Goal: Browse casually: Explore the website without a specific task or goal

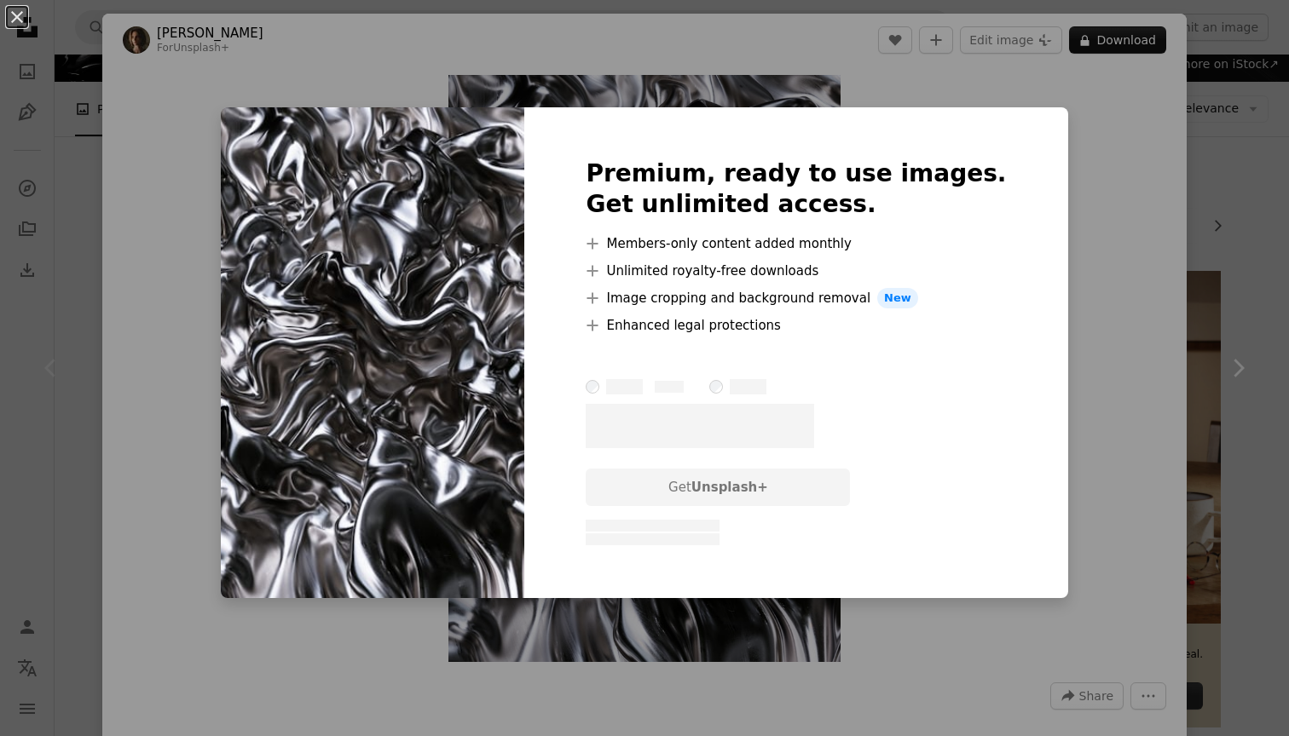
scroll to position [154, 0]
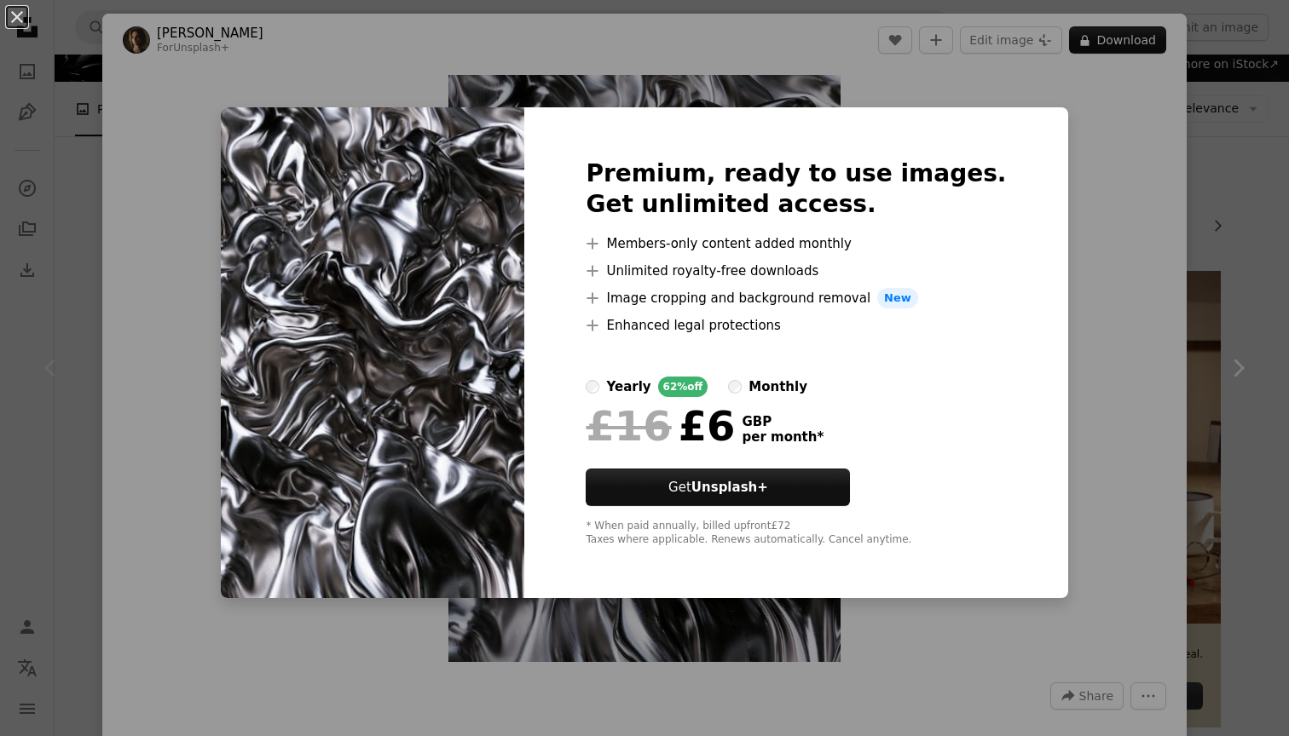
click at [785, 389] on div "monthly" at bounding box center [777, 387] width 59 height 20
click at [650, 384] on div "yearly" at bounding box center [628, 387] width 44 height 20
click at [1078, 332] on div "An X shape Premium, ready to use images. Get unlimited access. A plus sign Memb…" at bounding box center [644, 368] width 1289 height 736
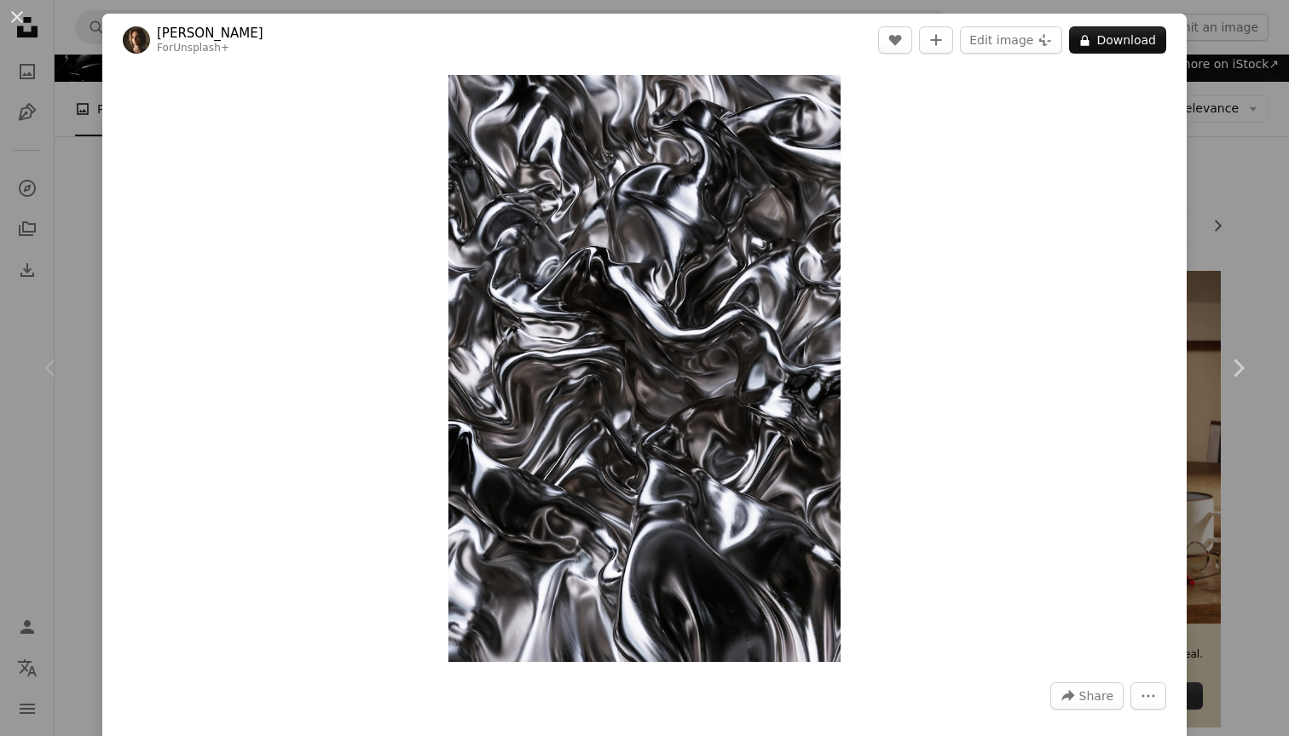
click at [73, 198] on div "An X shape Chevron left Chevron right [PERSON_NAME] For Unsplash+ A heart A plu…" at bounding box center [644, 368] width 1289 height 736
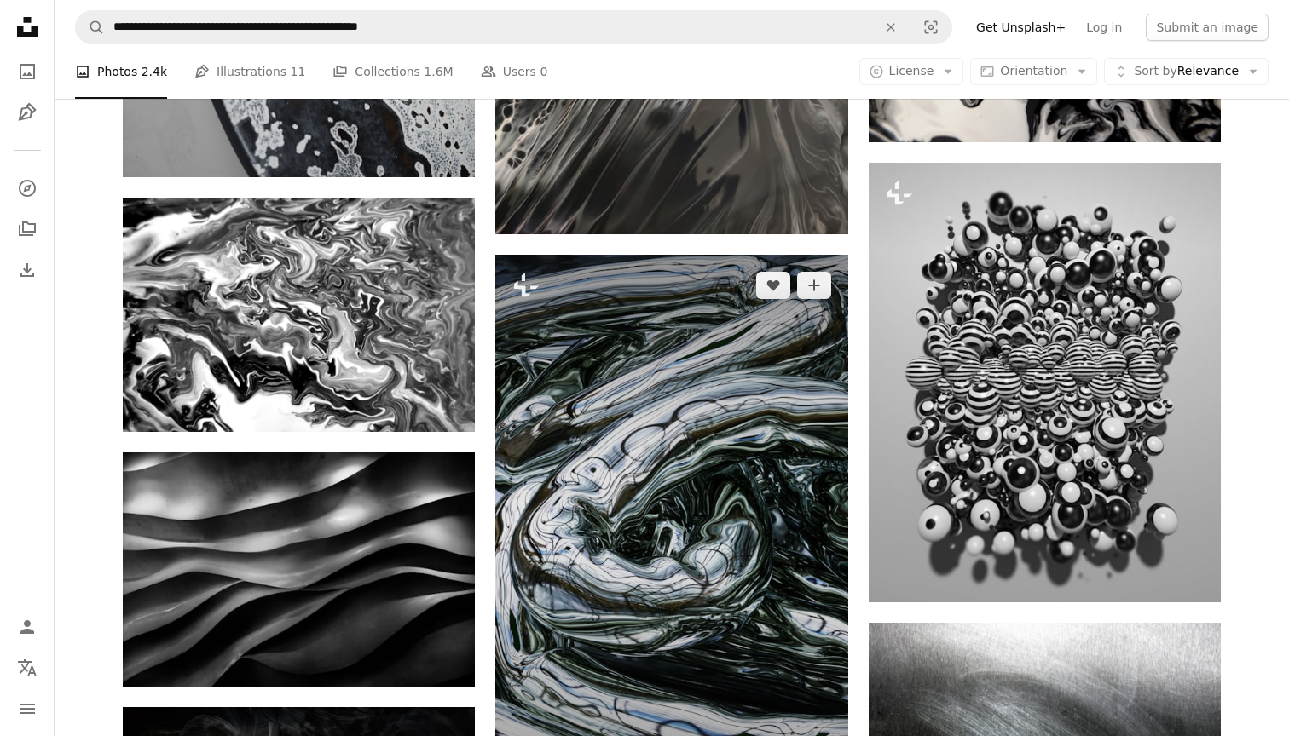
scroll to position [1706, 0]
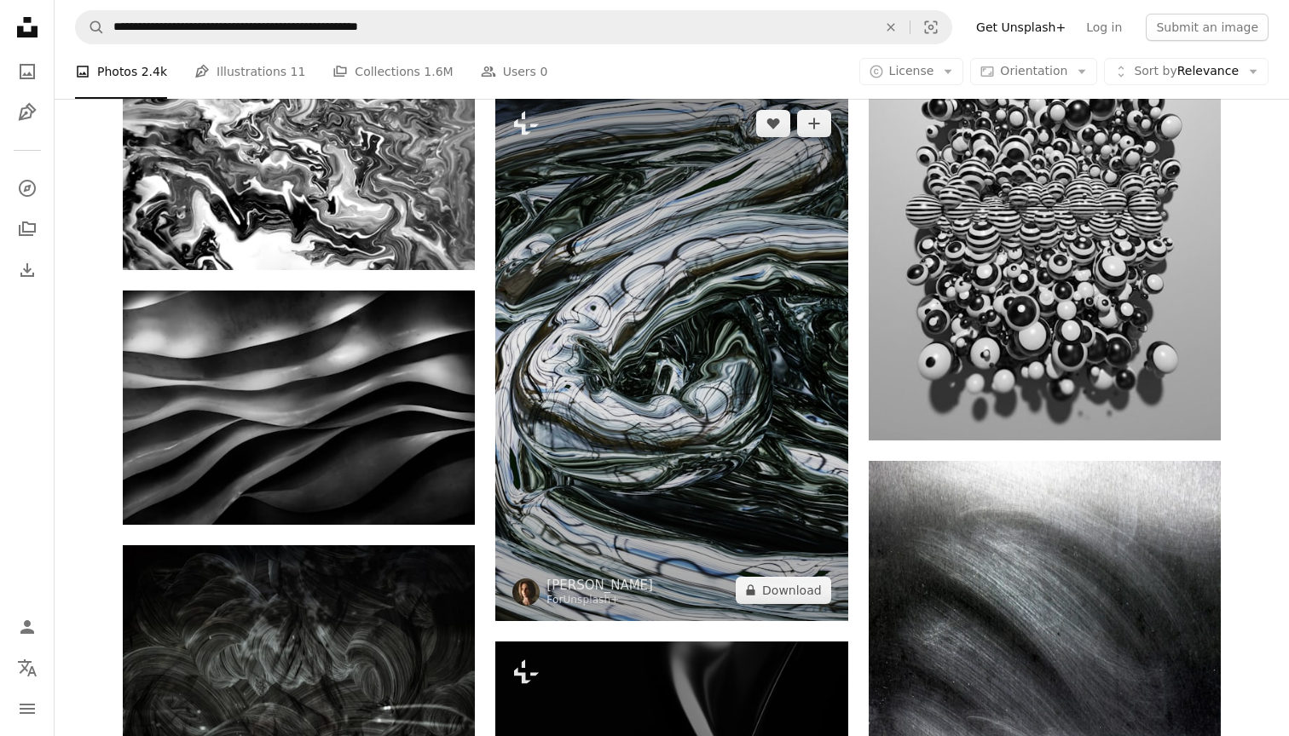
click at [646, 381] on img at bounding box center [671, 357] width 352 height 528
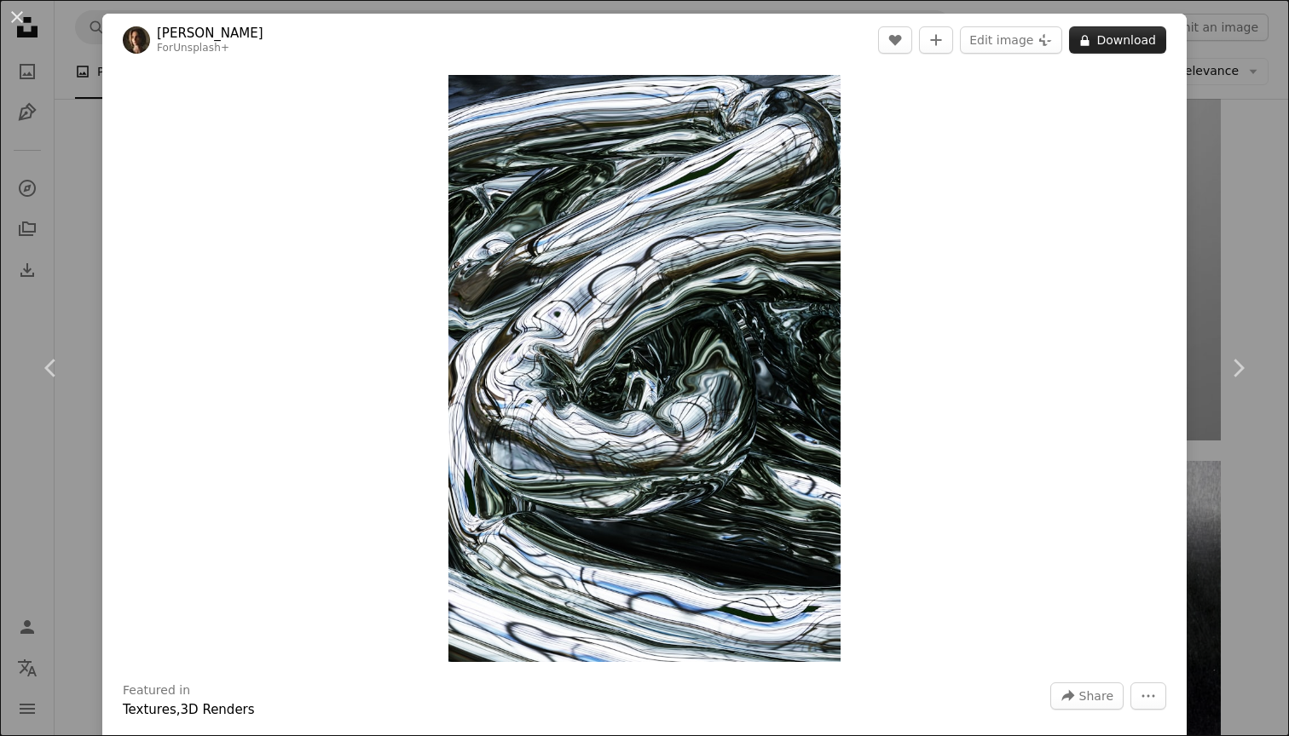
click at [1123, 43] on button "A lock Download" at bounding box center [1117, 39] width 97 height 27
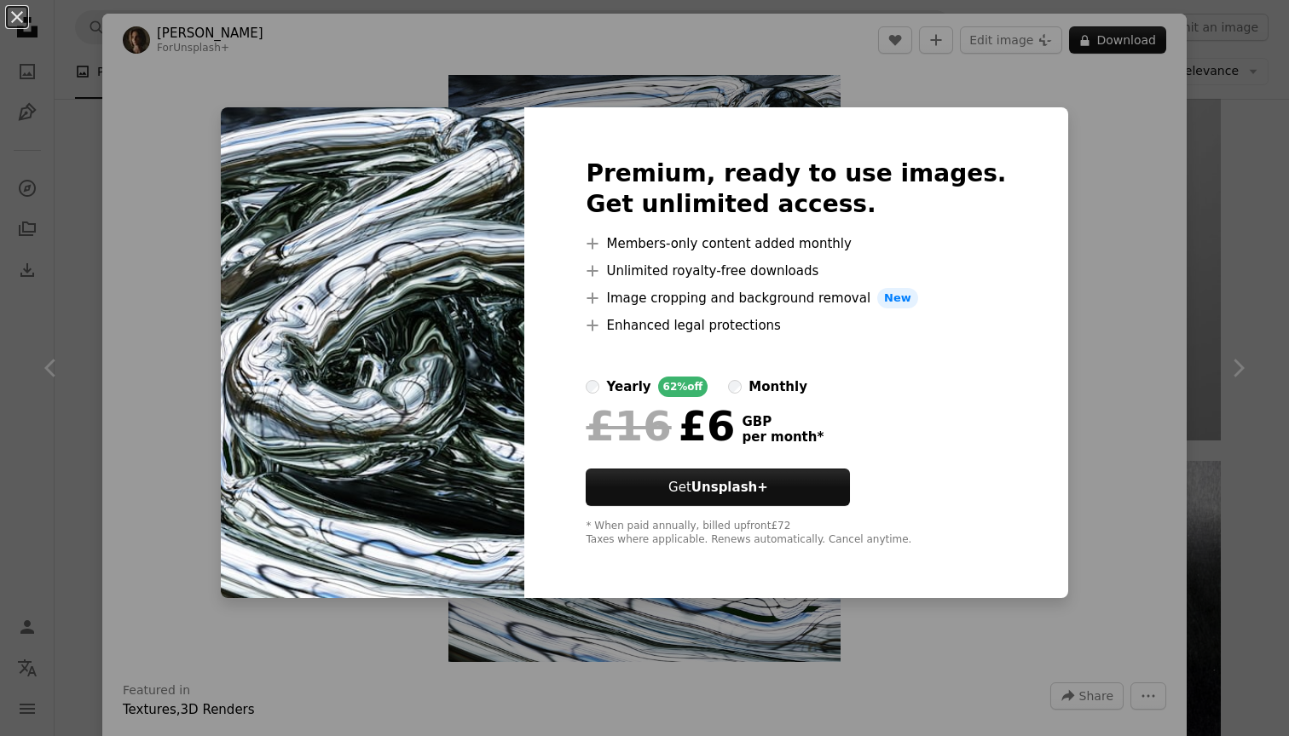
click at [1231, 148] on div "An X shape Premium, ready to use images. Get unlimited access. A plus sign Memb…" at bounding box center [644, 368] width 1289 height 736
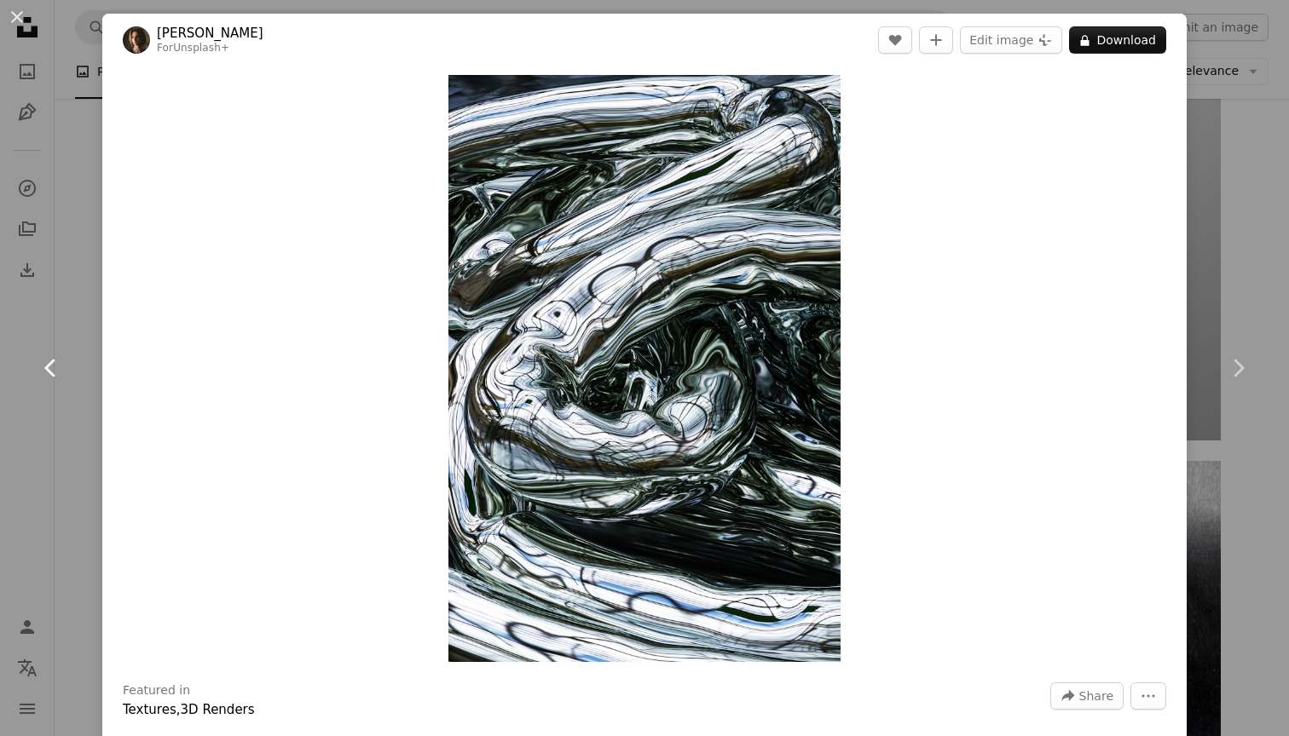
click at [13, 289] on link "Chevron left" at bounding box center [51, 368] width 102 height 164
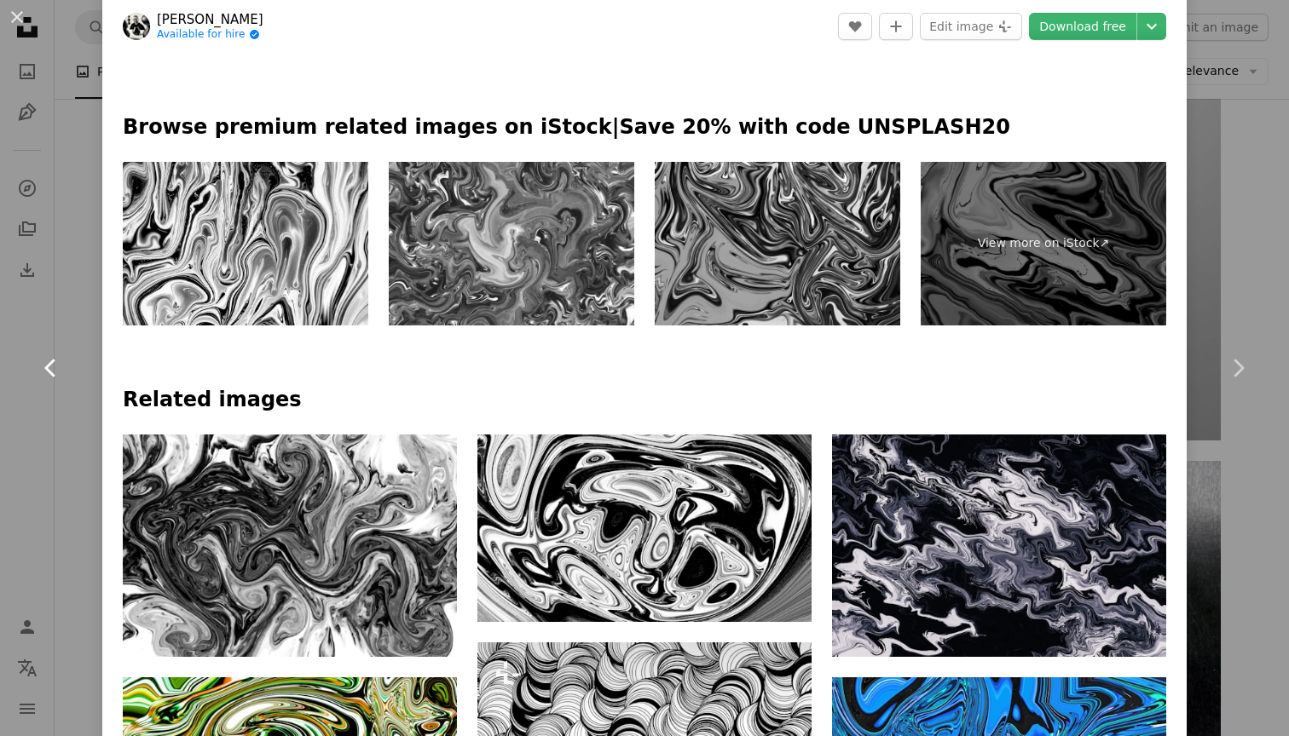
scroll to position [857, 0]
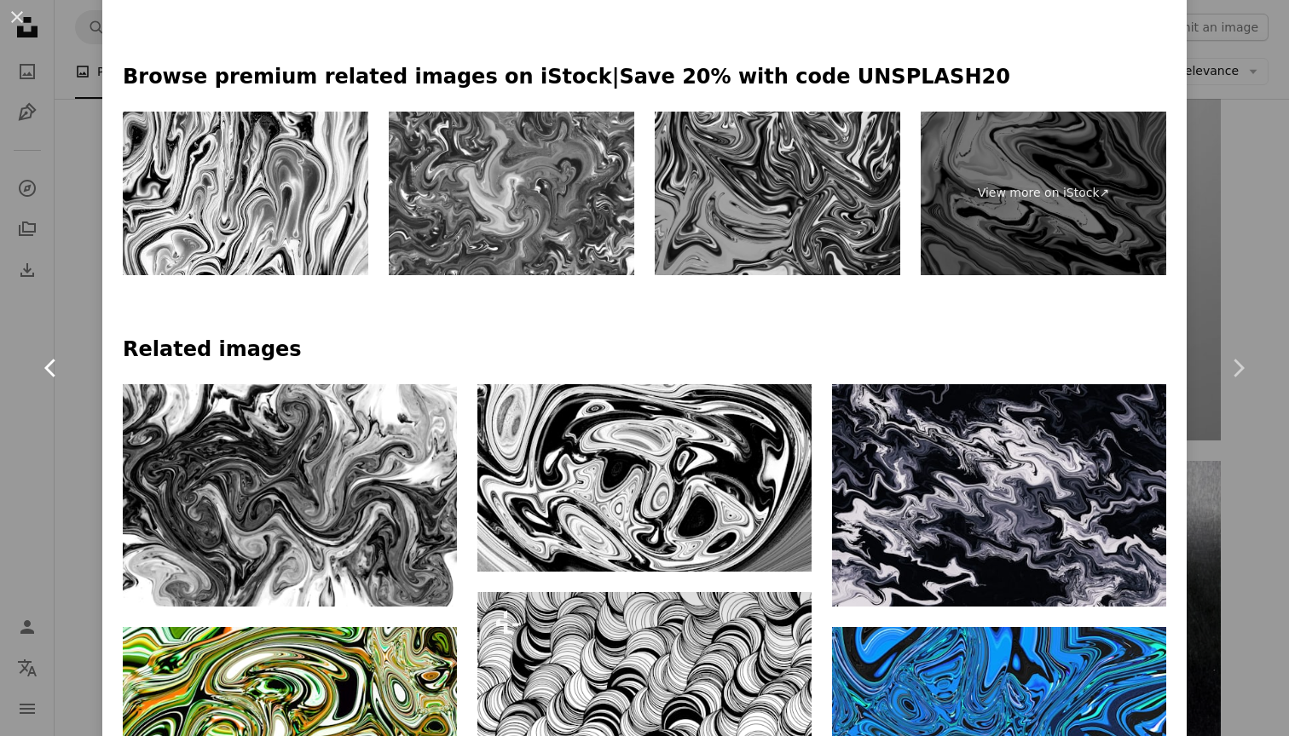
click at [76, 441] on link "Chevron left" at bounding box center [51, 368] width 102 height 164
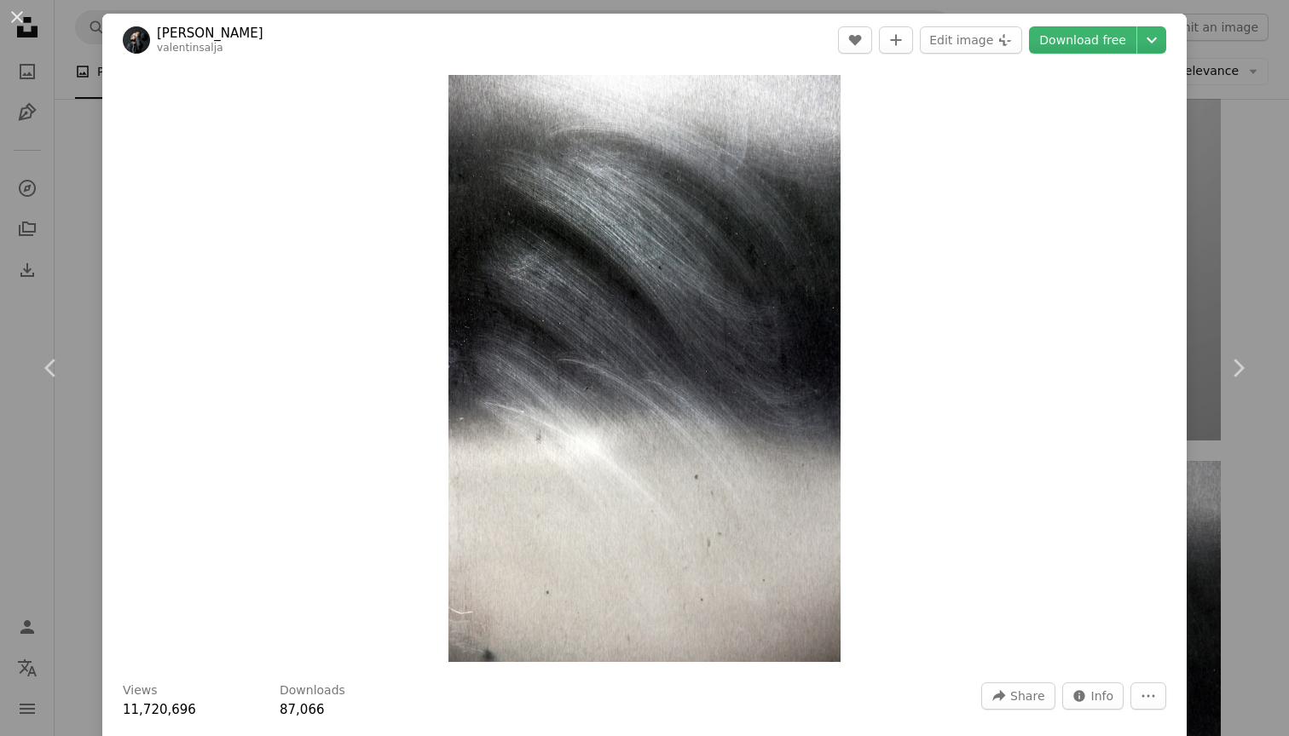
click at [1247, 114] on div "An X shape Chevron left Chevron right [PERSON_NAME] A heart A plus sign Edit im…" at bounding box center [644, 368] width 1289 height 736
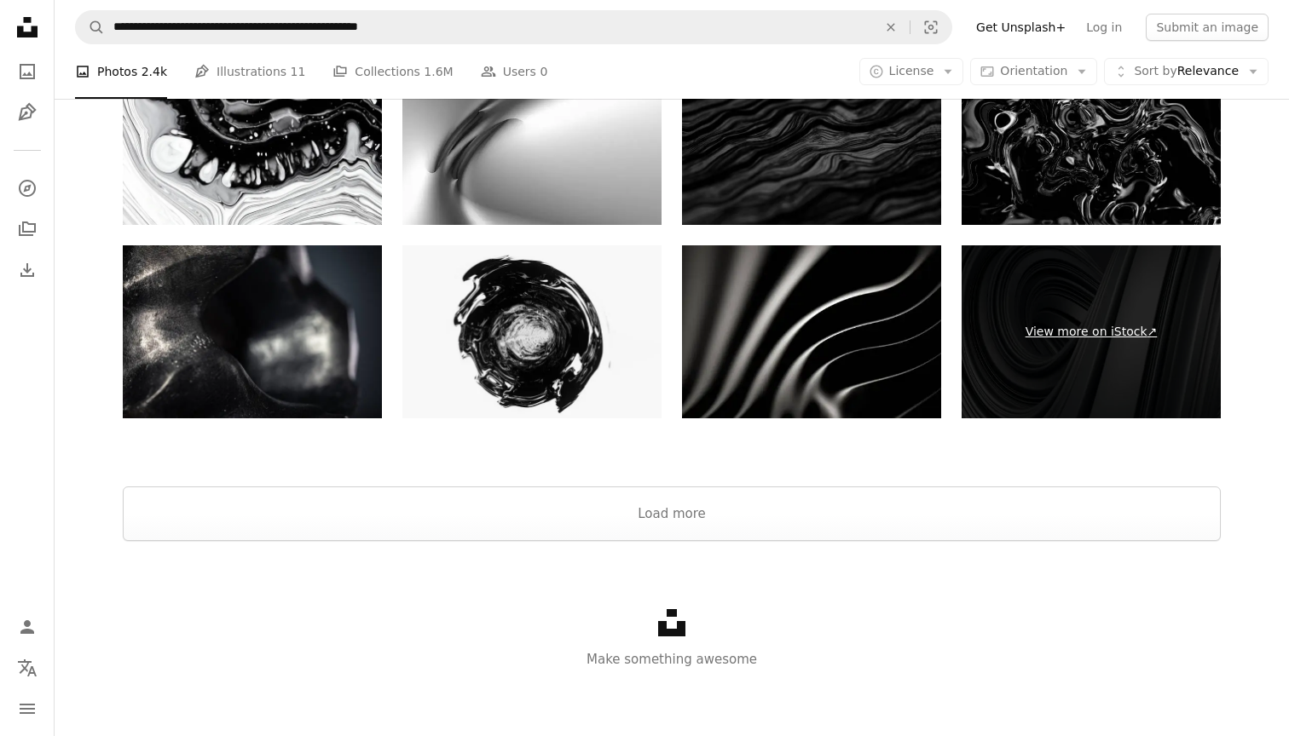
scroll to position [3276, 0]
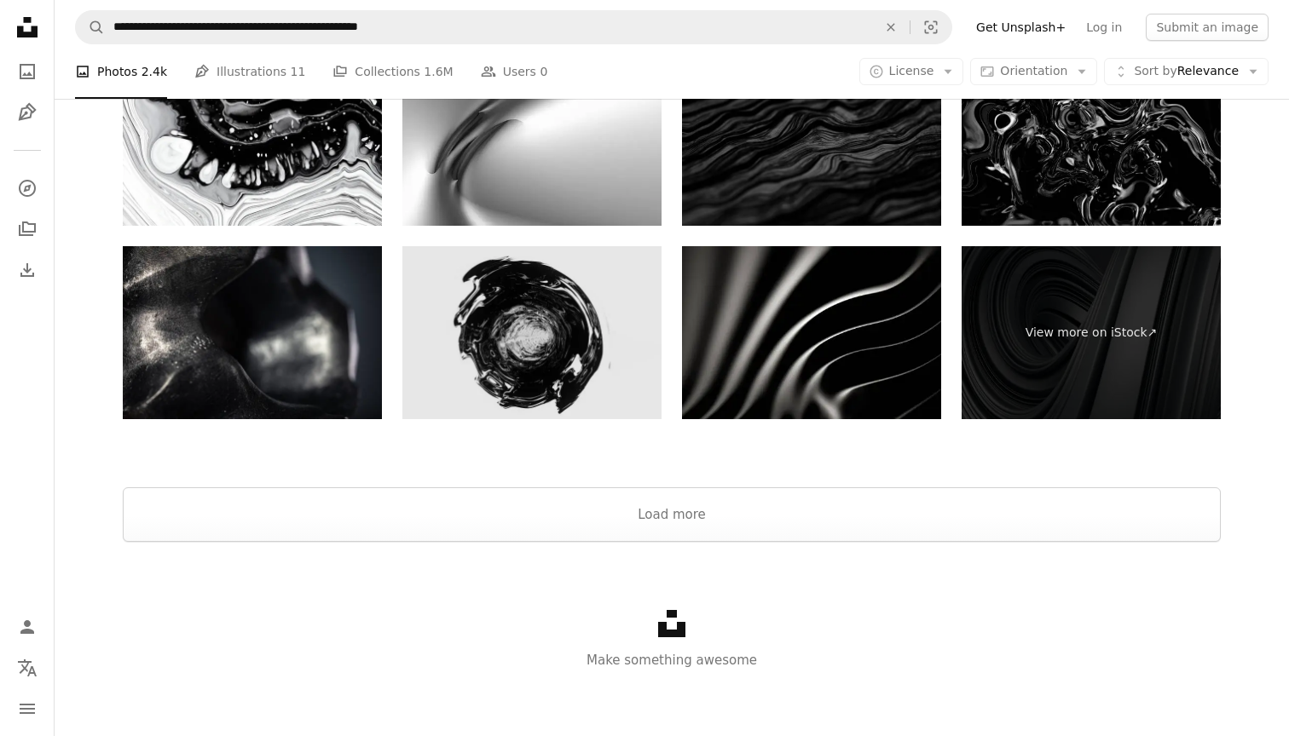
click at [568, 323] on img at bounding box center [531, 332] width 259 height 173
